Goal: Find specific page/section: Find specific page/section

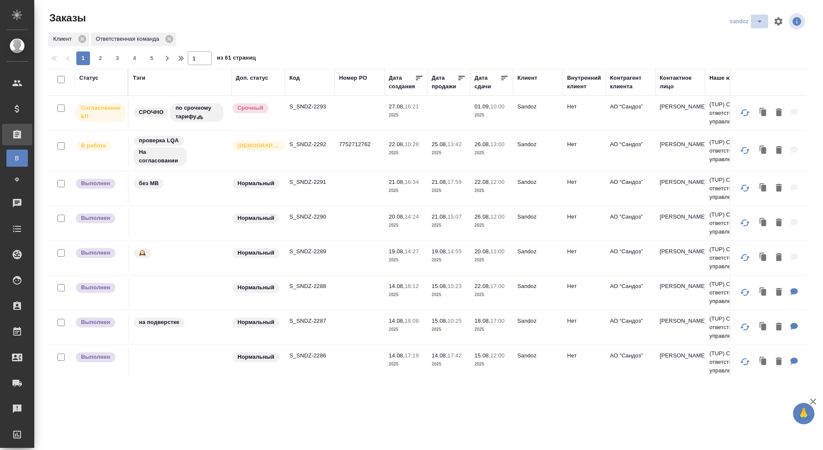
click at [758, 17] on icon "split button" at bounding box center [759, 21] width 10 height 10
click at [740, 49] on li "sanofi" at bounding box center [747, 52] width 45 height 14
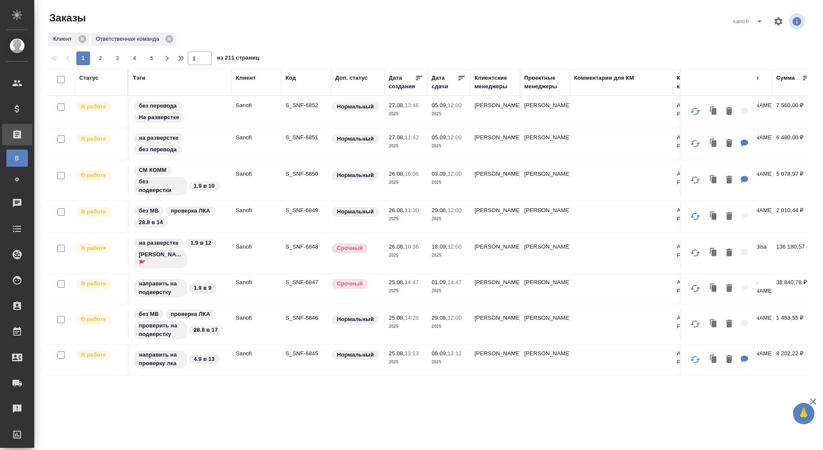
click at [754, 20] on icon "split button" at bounding box center [759, 21] width 10 height 10
